Goal: Transaction & Acquisition: Book appointment/travel/reservation

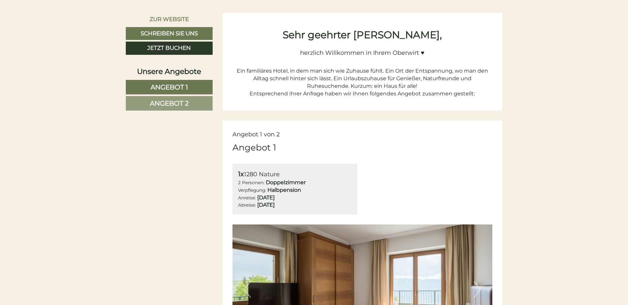
scroll to position [231, 0]
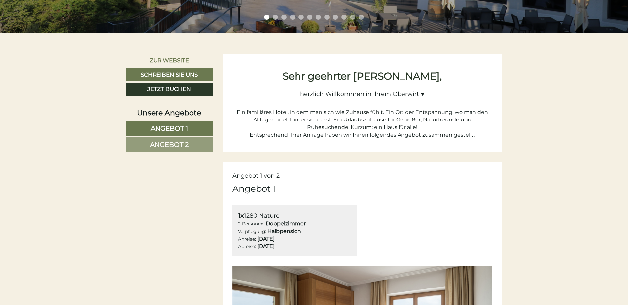
scroll to position [265, 0]
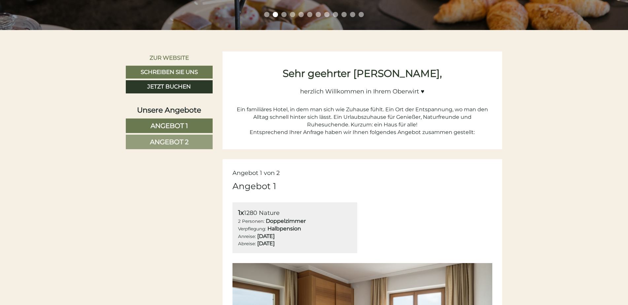
click at [178, 139] on span "Angebot 2" at bounding box center [169, 142] width 39 height 8
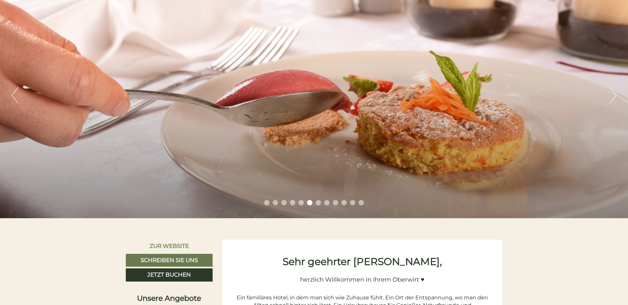
scroll to position [0, 0]
